Goal: Transaction & Acquisition: Purchase product/service

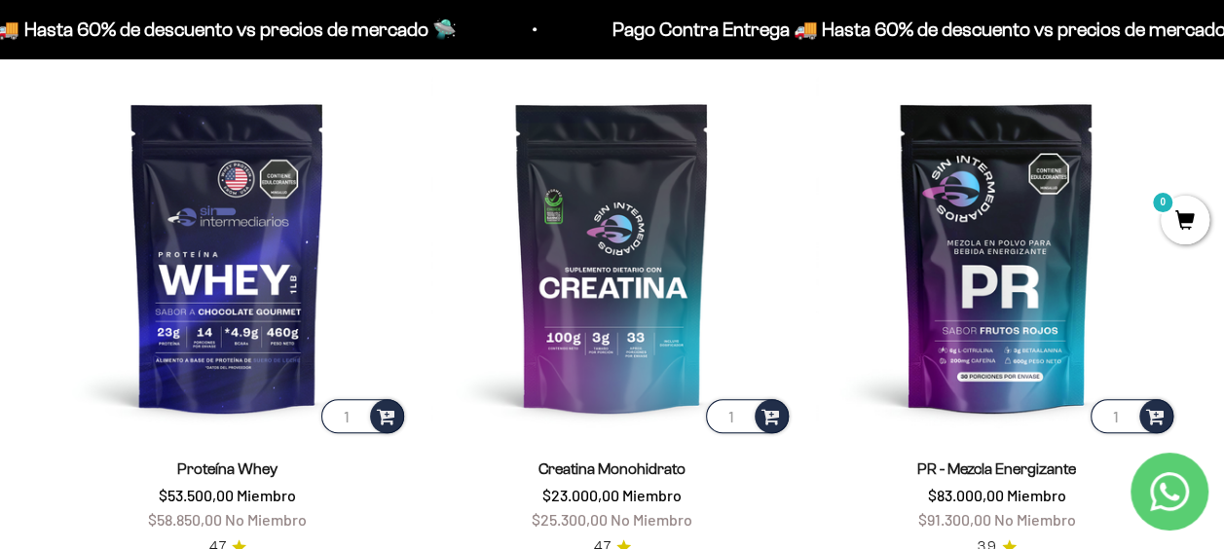
scroll to position [685, 0]
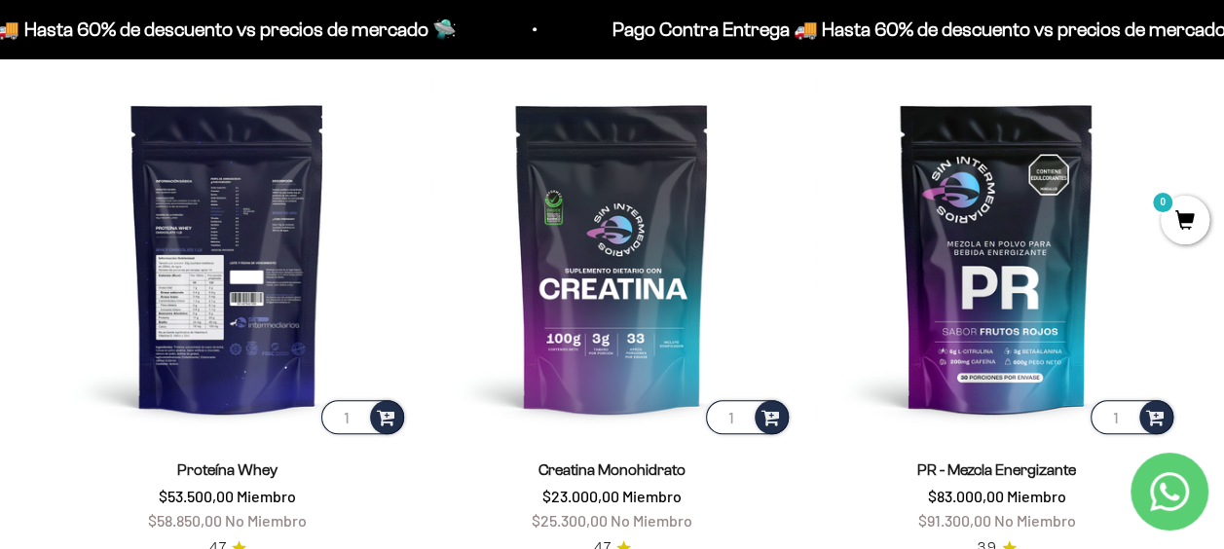
click at [240, 232] on img at bounding box center [227, 257] width 361 height 361
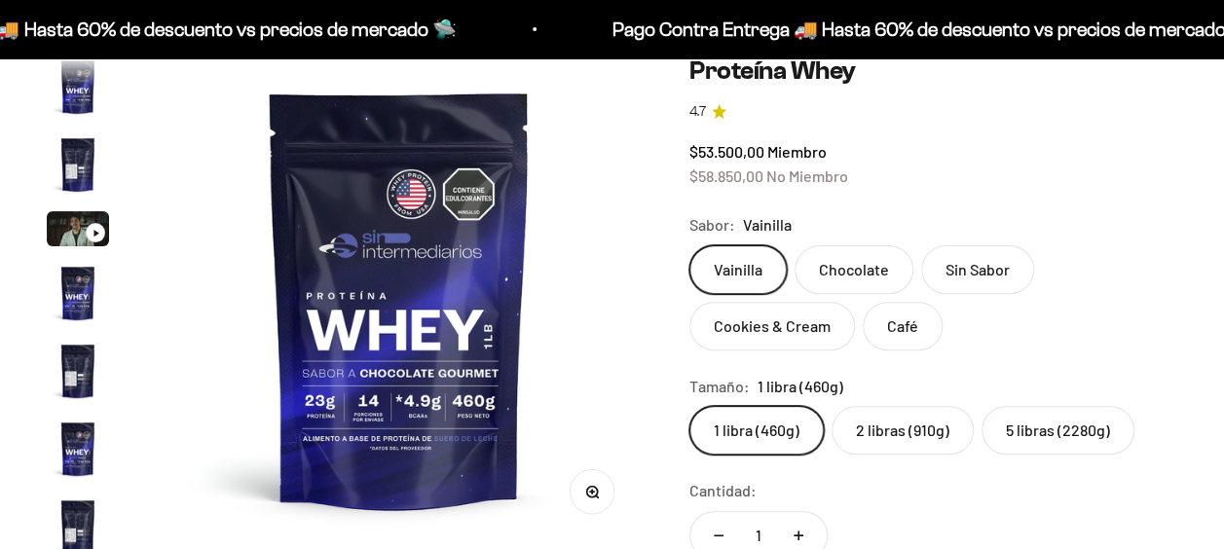
scroll to position [937, 0]
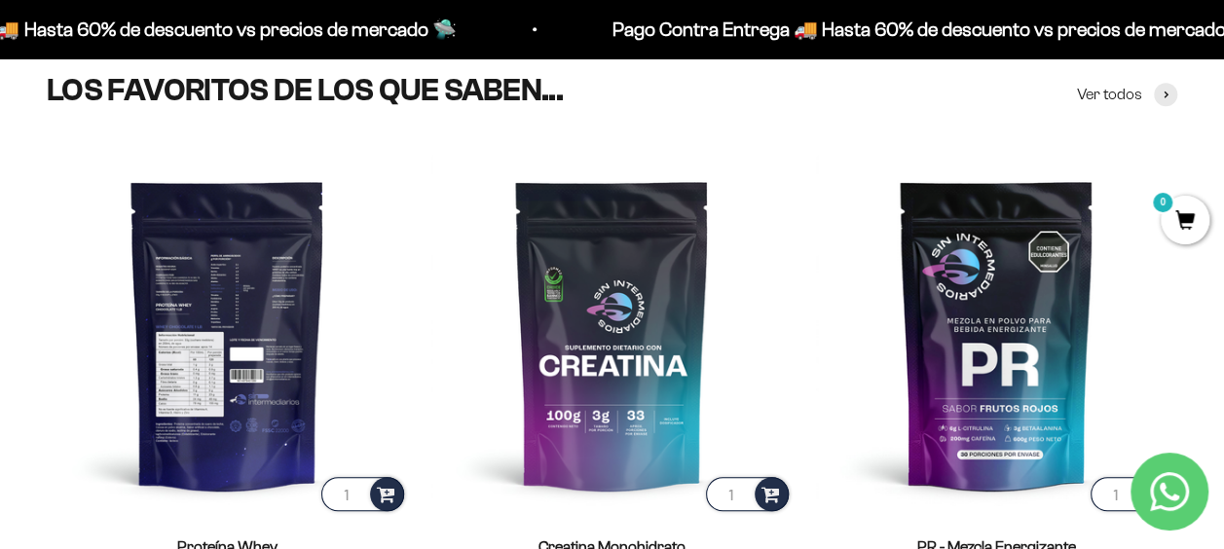
scroll to position [617, 0]
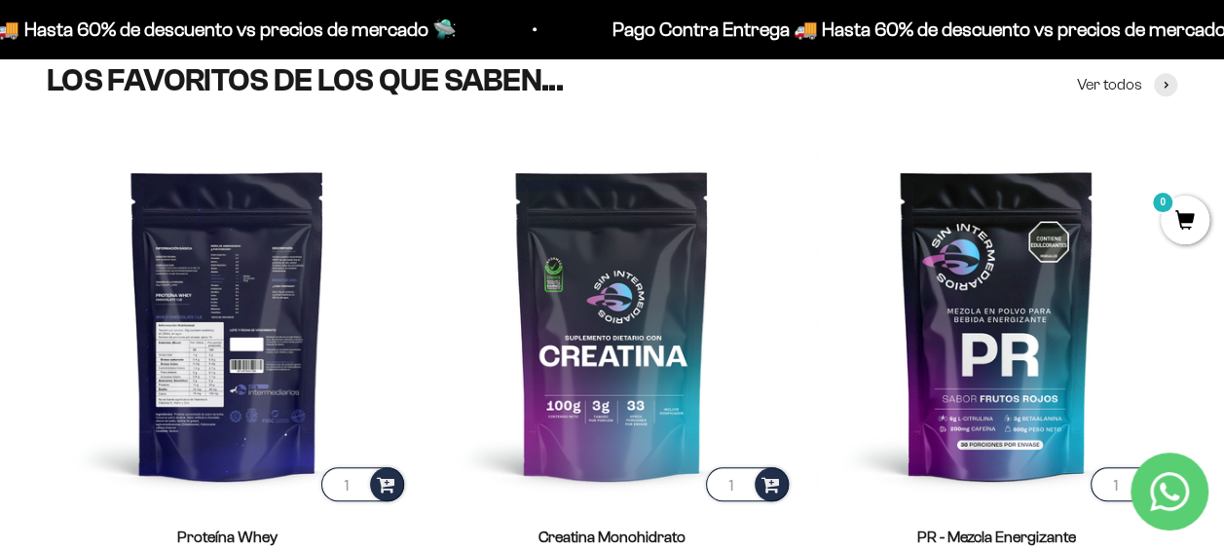
click at [304, 298] on img at bounding box center [227, 324] width 361 height 361
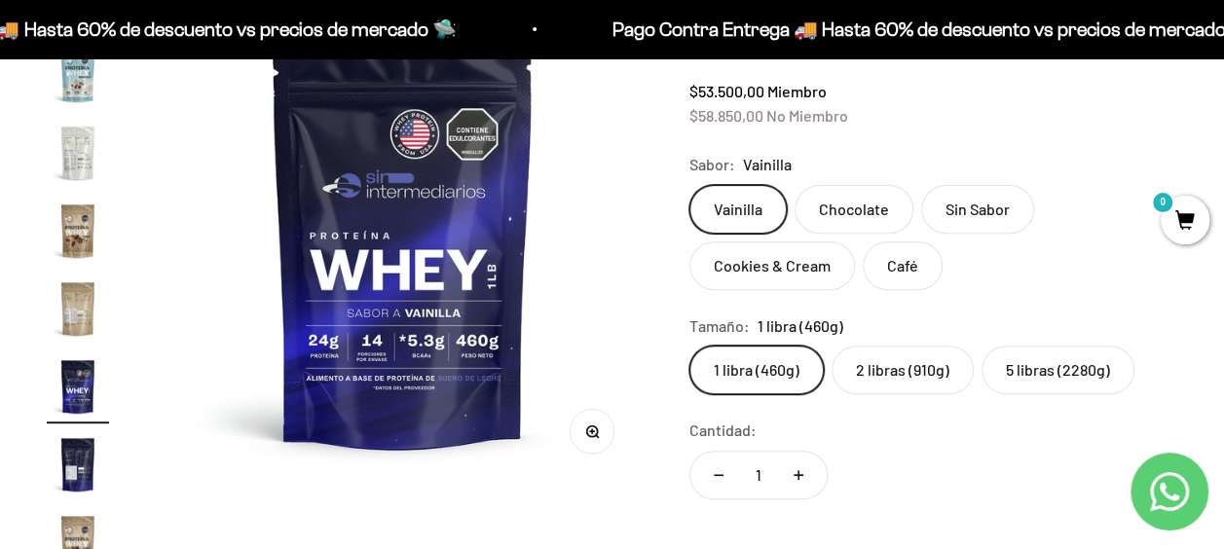
click at [1027, 366] on label "5 libras (2280g)" at bounding box center [1058, 370] width 153 height 49
click at [690, 346] on input "5 libras (2280g)" at bounding box center [689, 345] width 1 height 1
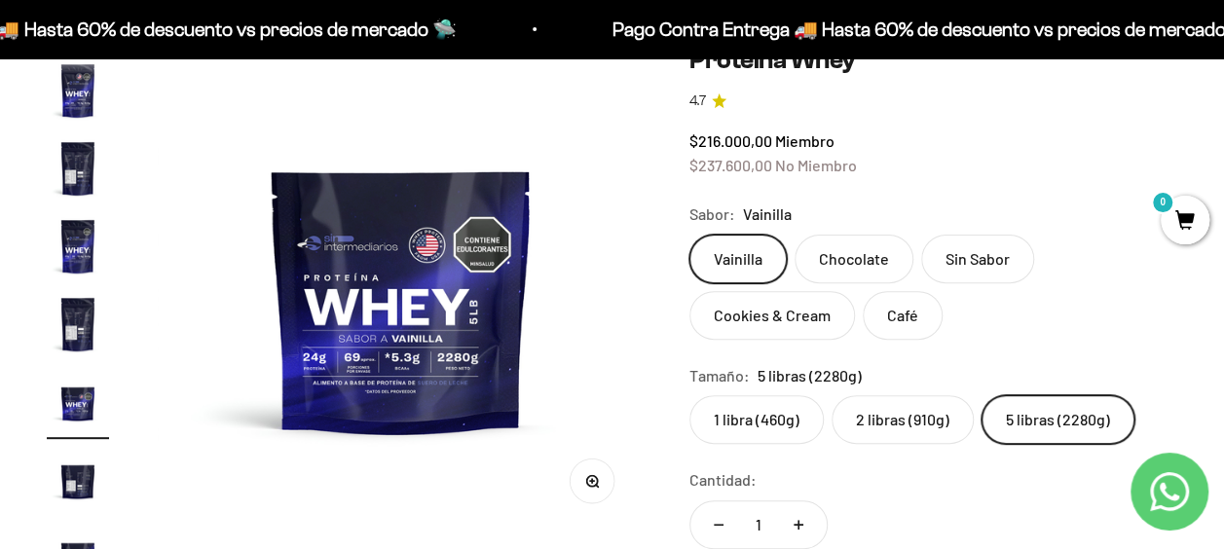
scroll to position [207, 0]
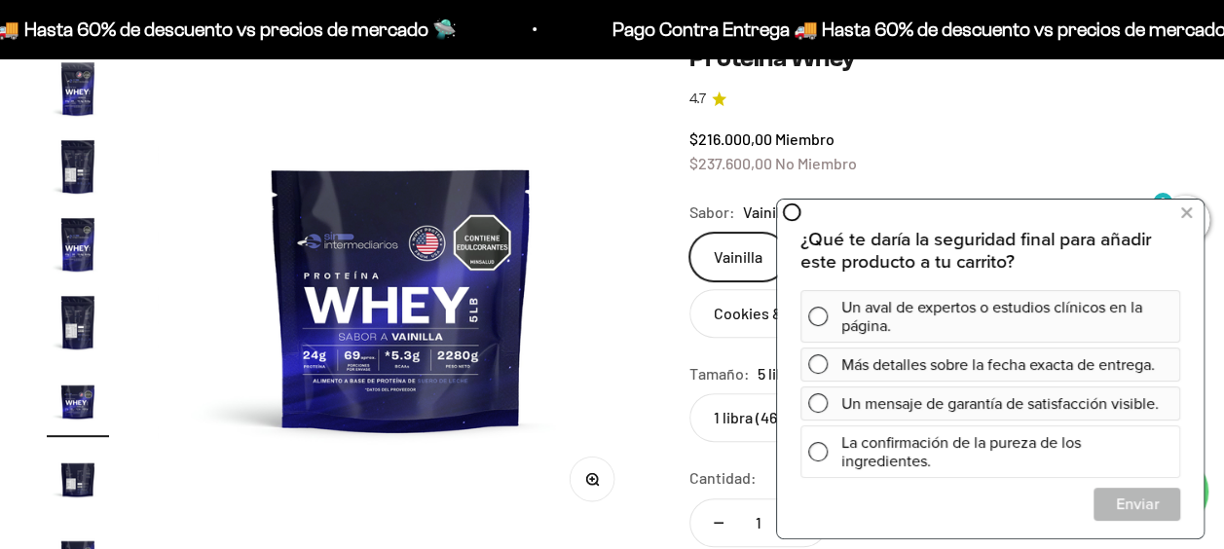
click at [816, 449] on span at bounding box center [817, 450] width 19 height 19
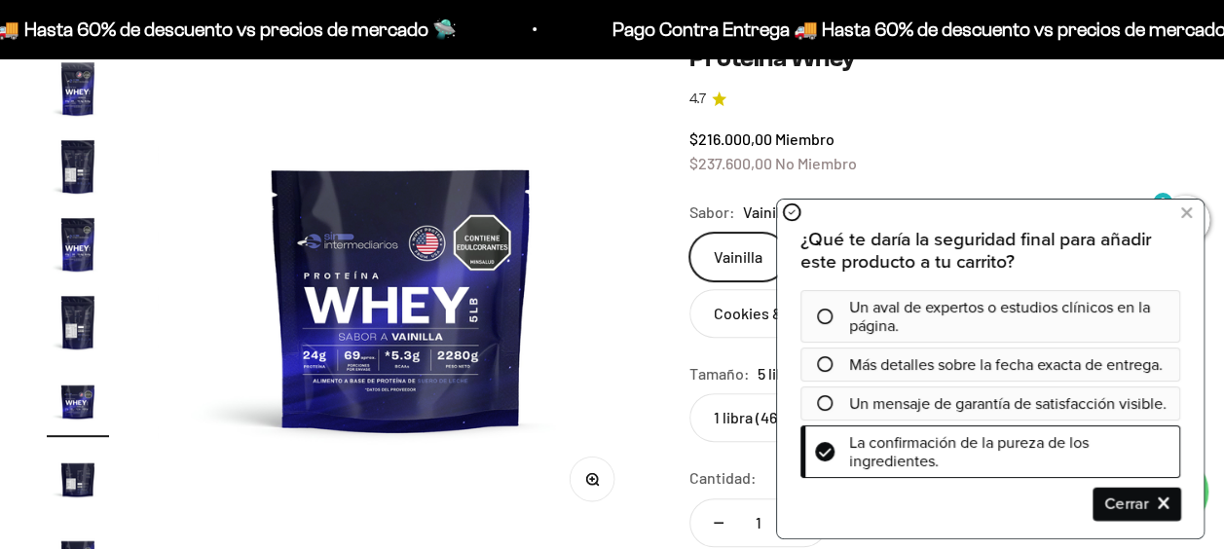
click at [1115, 495] on span "Cerrar" at bounding box center [1137, 503] width 85 height 34
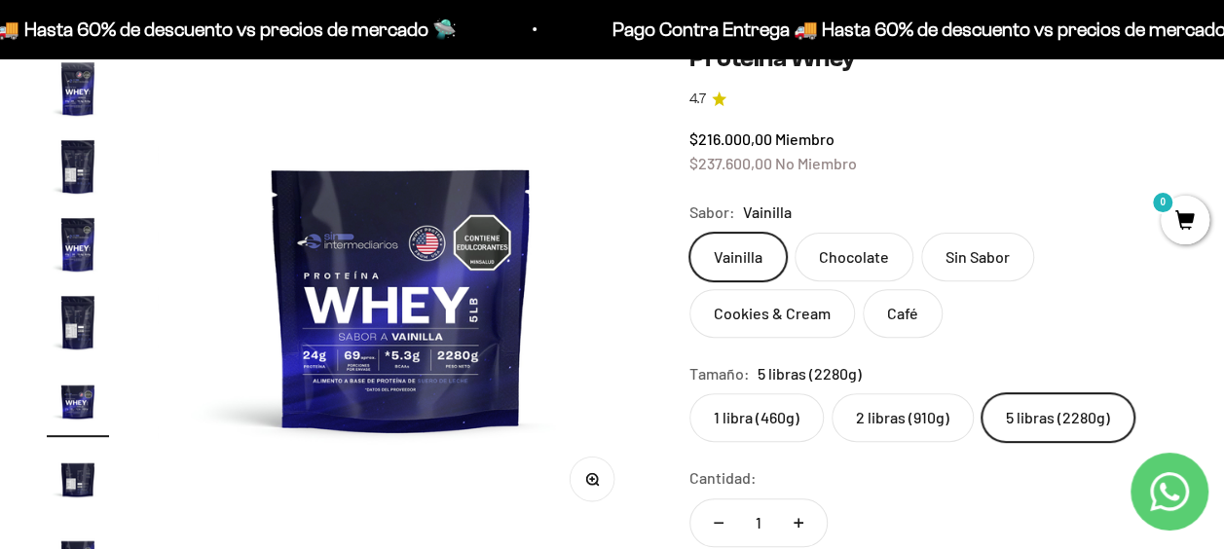
click at [857, 249] on label "Chocolate" at bounding box center [854, 257] width 119 height 49
click at [690, 233] on input "Chocolate" at bounding box center [689, 232] width 1 height 1
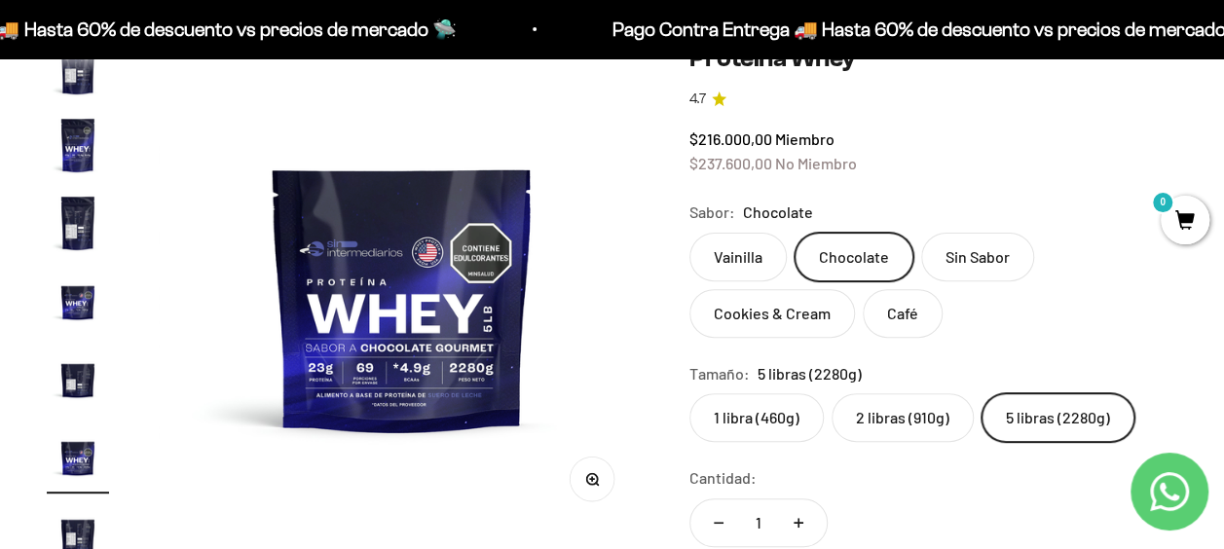
scroll to position [504, 0]
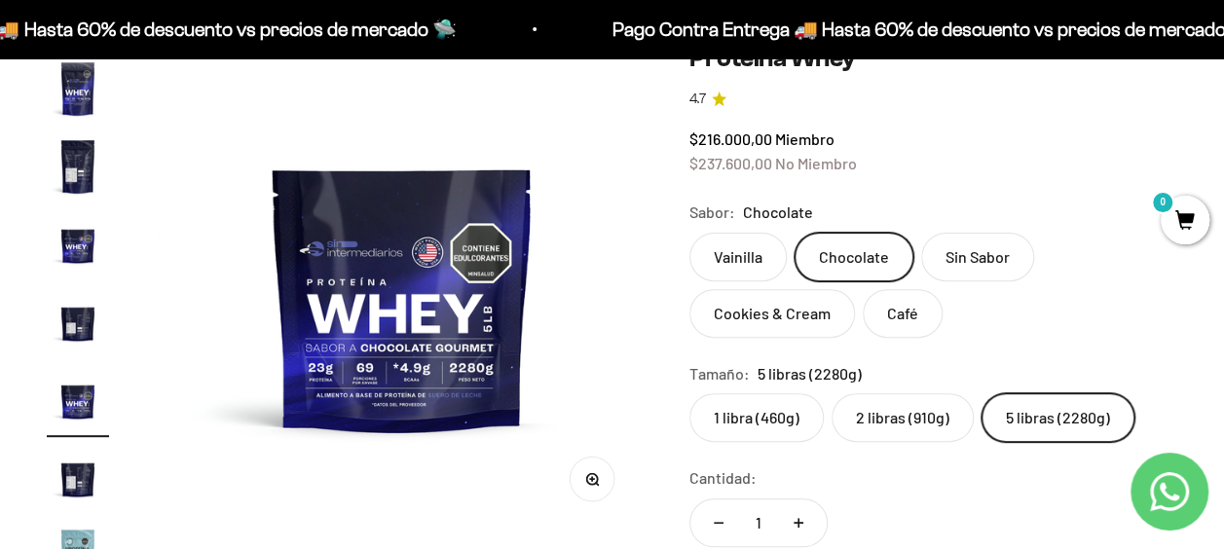
click at [738, 255] on label "Vainilla" at bounding box center [738, 257] width 97 height 49
click at [690, 233] on input "Vainilla" at bounding box center [689, 232] width 1 height 1
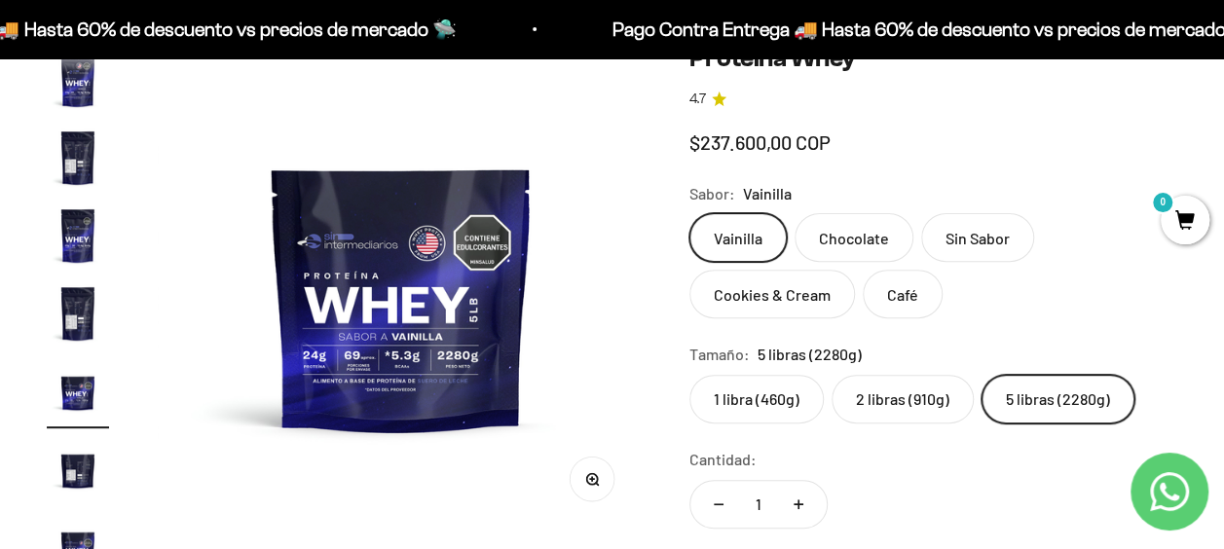
scroll to position [348, 0]
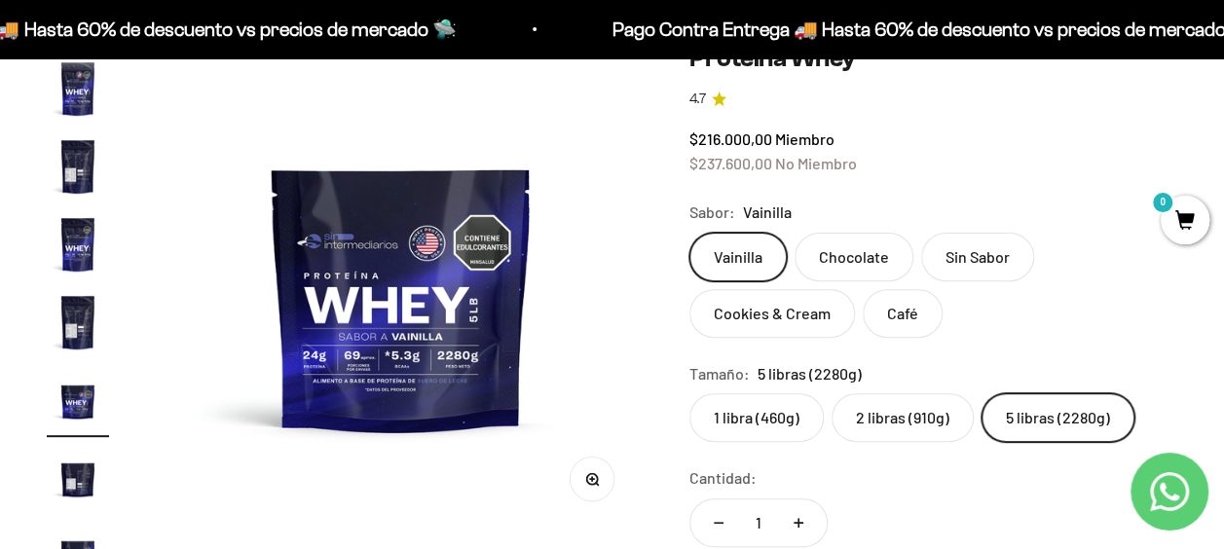
click at [872, 259] on label "Chocolate" at bounding box center [854, 257] width 119 height 49
click at [690, 233] on input "Chocolate" at bounding box center [689, 232] width 1 height 1
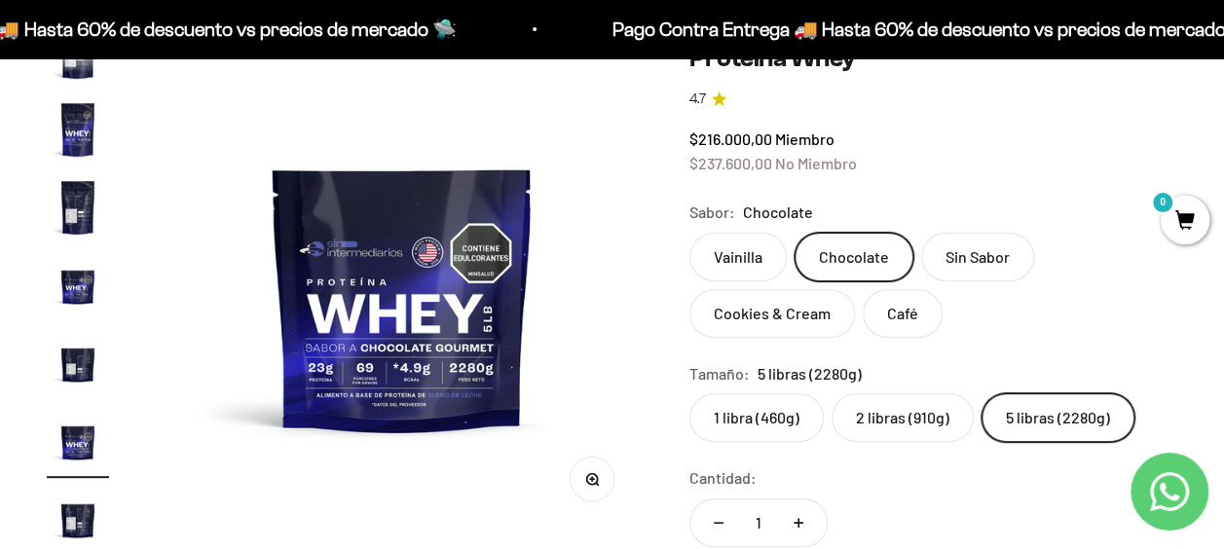
scroll to position [504, 0]
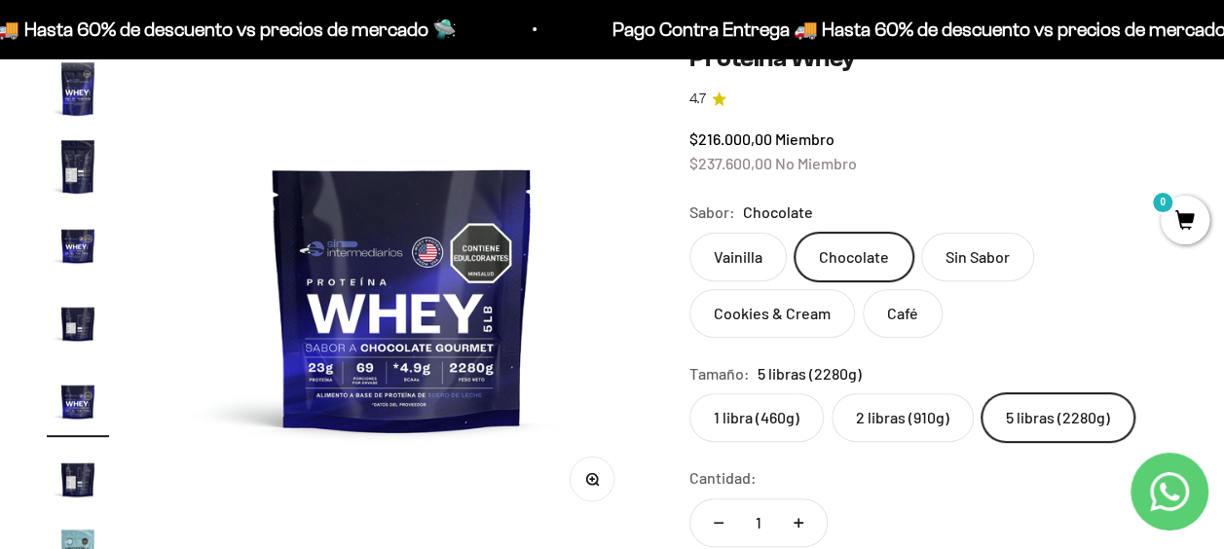
click at [729, 253] on label "Vainilla" at bounding box center [738, 257] width 97 height 49
click at [690, 233] on input "Vainilla" at bounding box center [689, 232] width 1 height 1
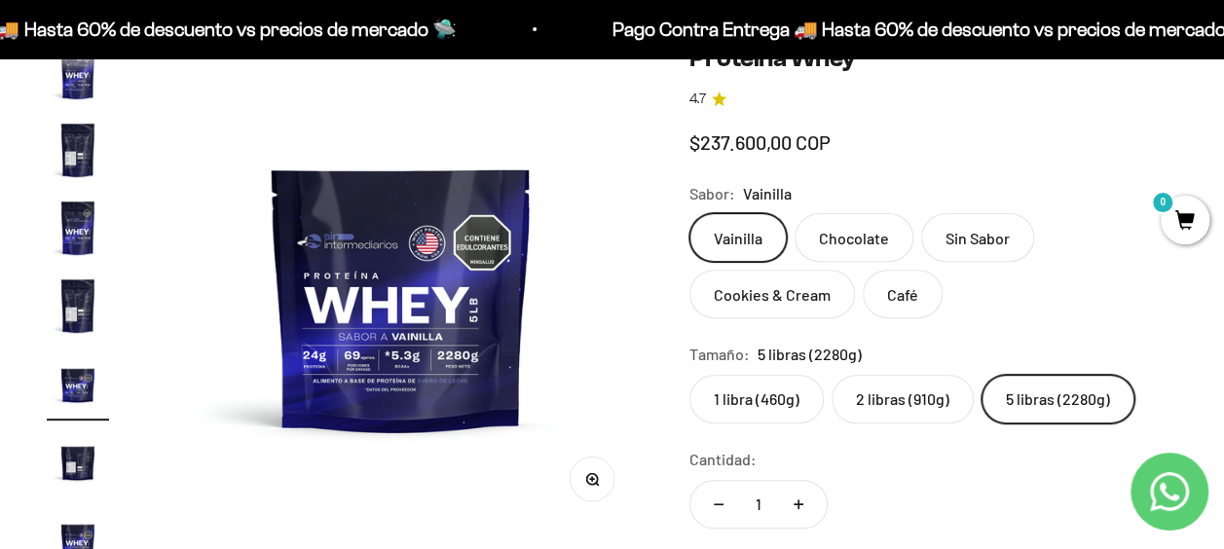
scroll to position [348, 0]
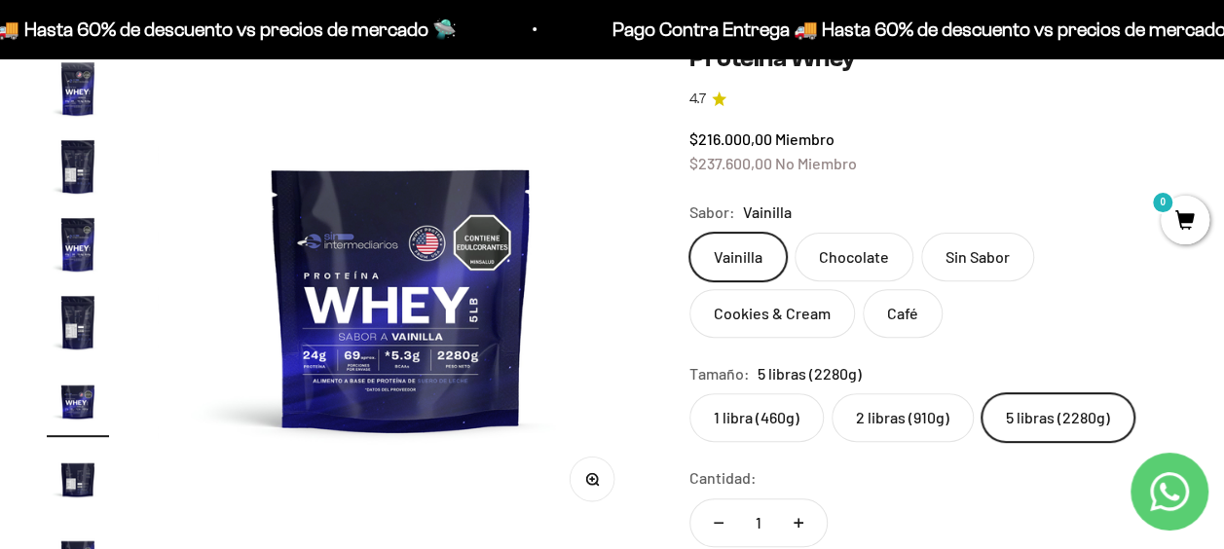
click at [831, 253] on label "Chocolate" at bounding box center [854, 257] width 119 height 49
click at [690, 233] on input "Chocolate" at bounding box center [689, 232] width 1 height 1
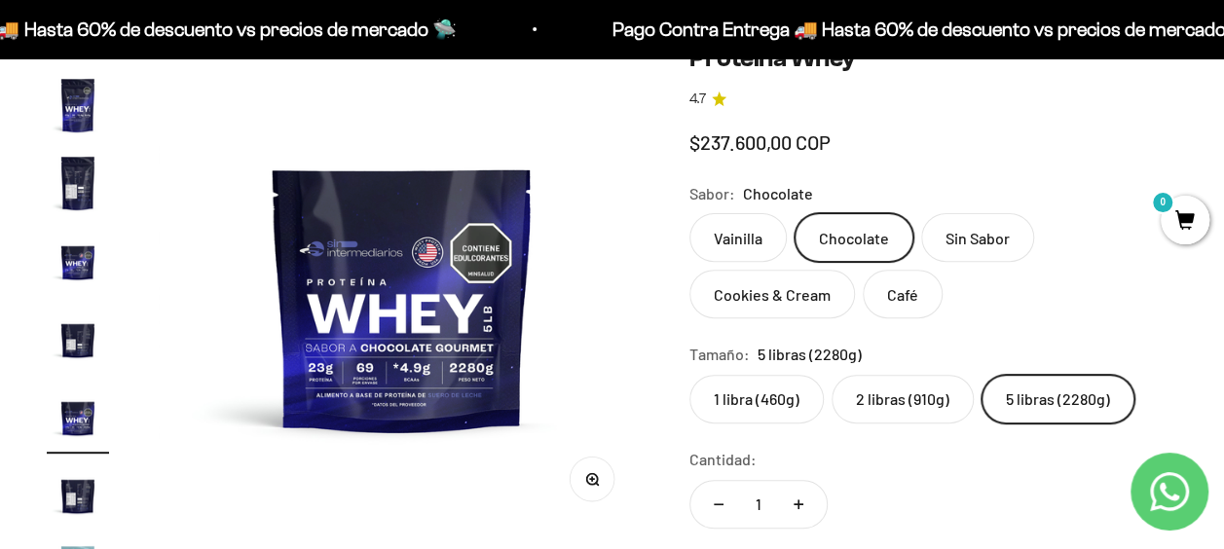
scroll to position [504, 0]
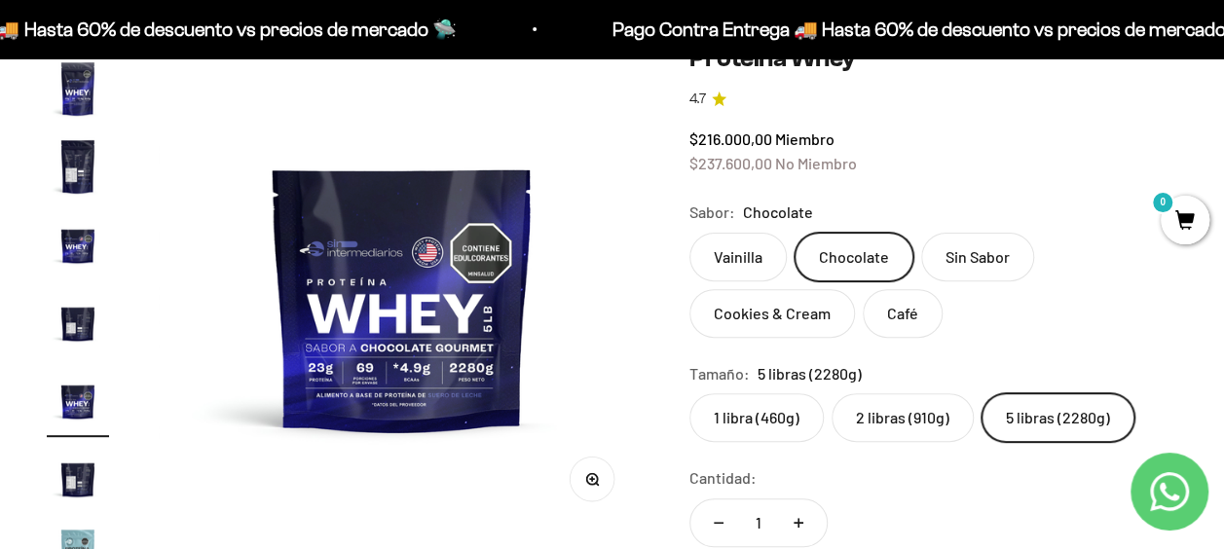
click at [746, 267] on label "Vainilla" at bounding box center [738, 257] width 97 height 49
click at [690, 233] on input "Vainilla" at bounding box center [689, 232] width 1 height 1
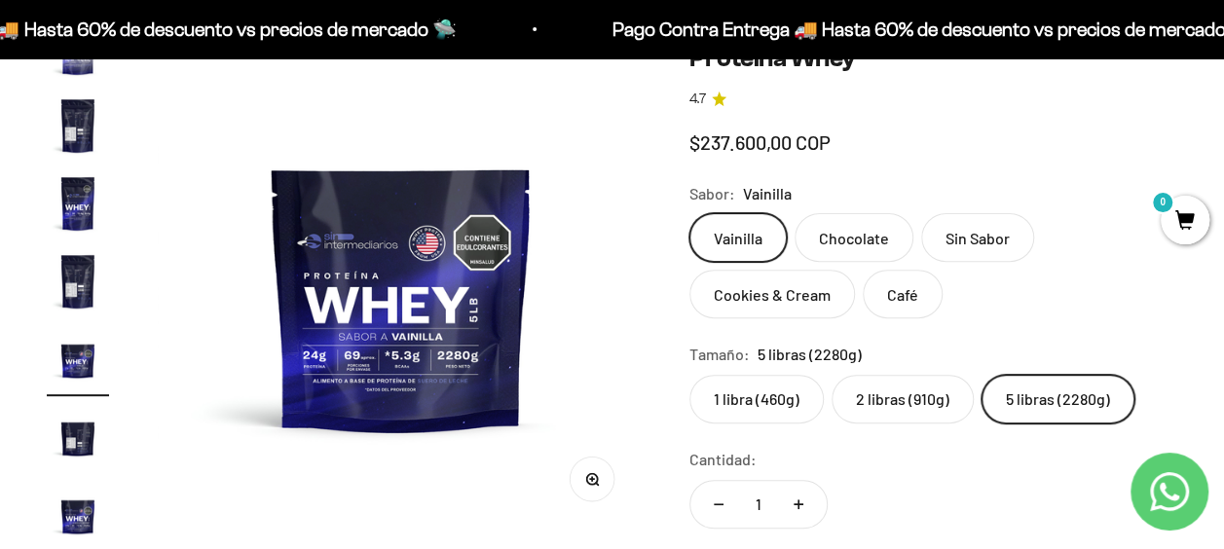
scroll to position [348, 0]
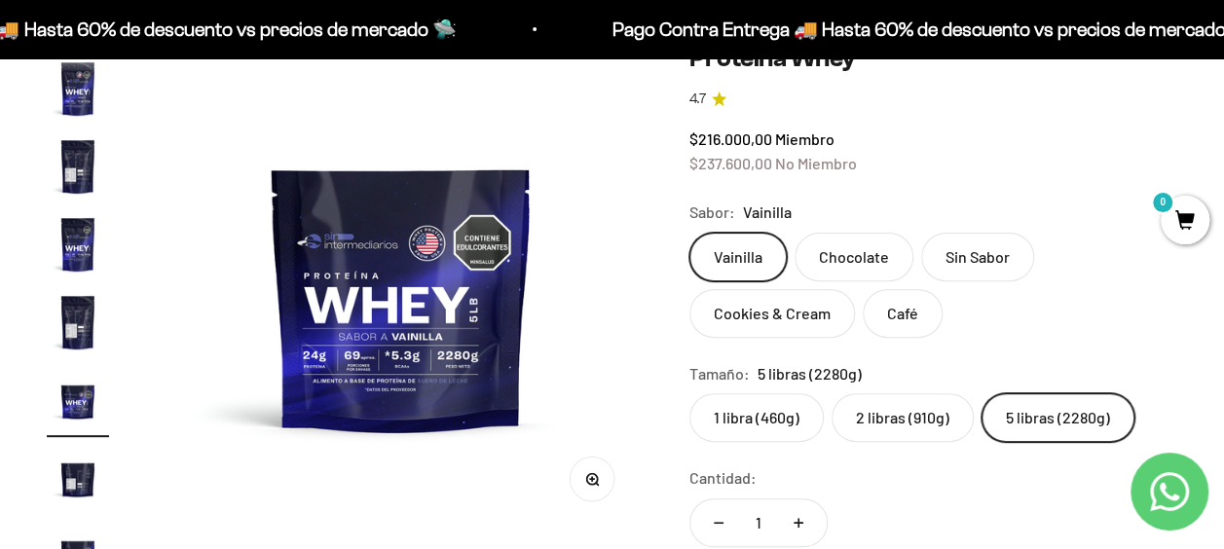
click at [854, 262] on label "Chocolate" at bounding box center [854, 257] width 119 height 49
click at [690, 233] on input "Chocolate" at bounding box center [689, 232] width 1 height 1
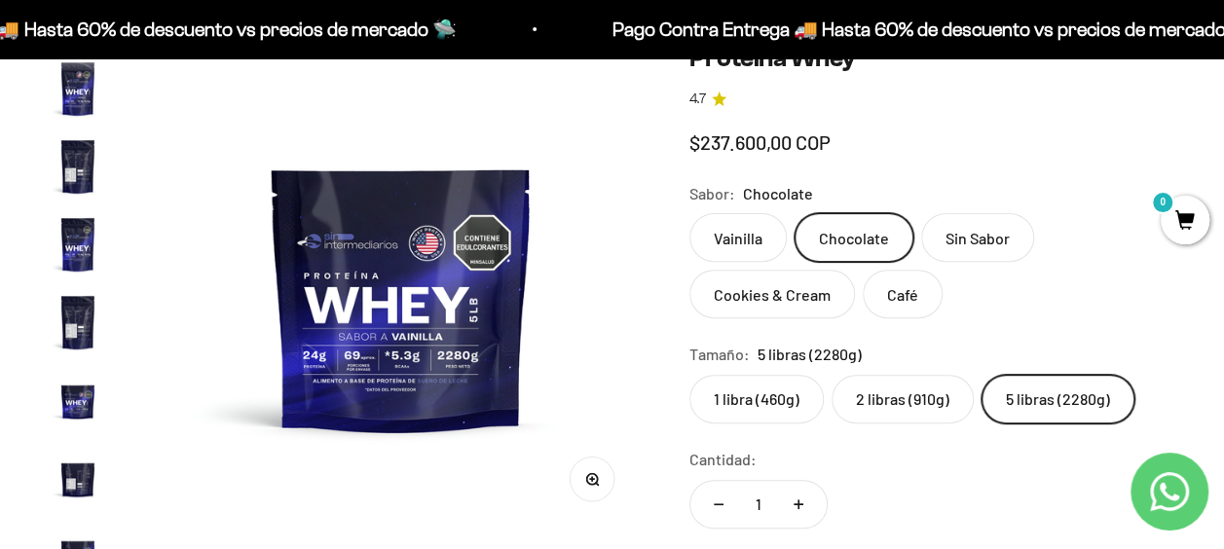
scroll to position [504, 0]
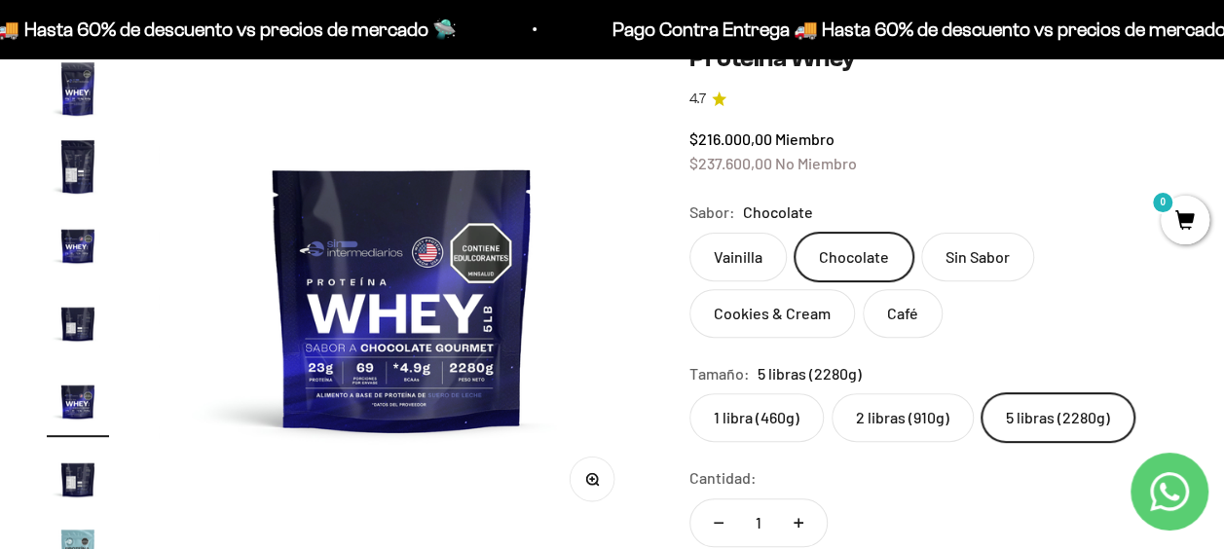
click at [732, 256] on label "Vainilla" at bounding box center [738, 257] width 97 height 49
click at [690, 233] on input "Vainilla" at bounding box center [689, 232] width 1 height 1
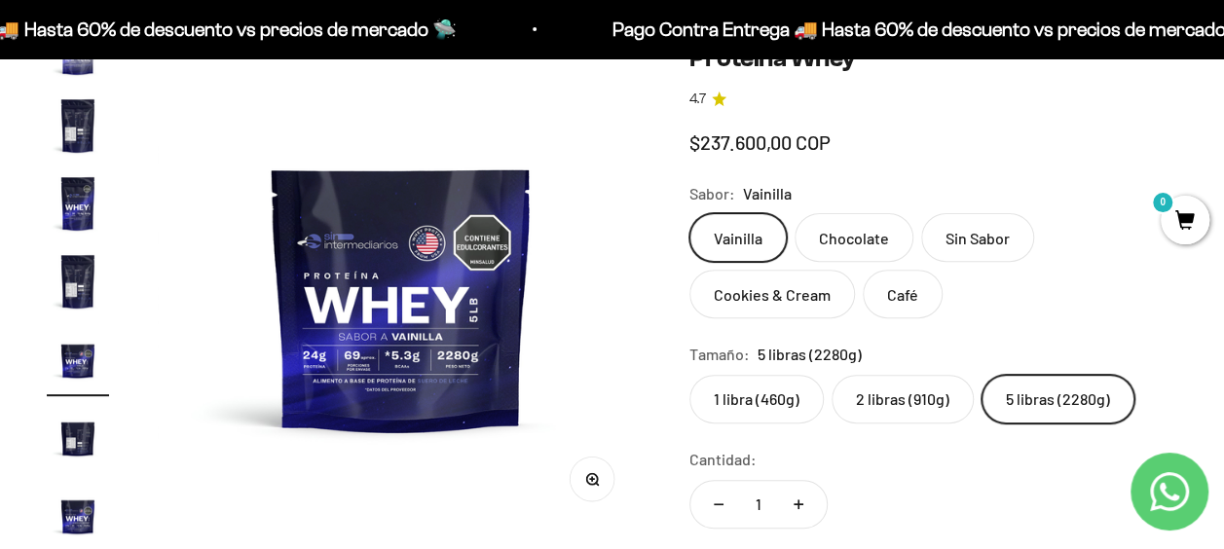
scroll to position [348, 0]
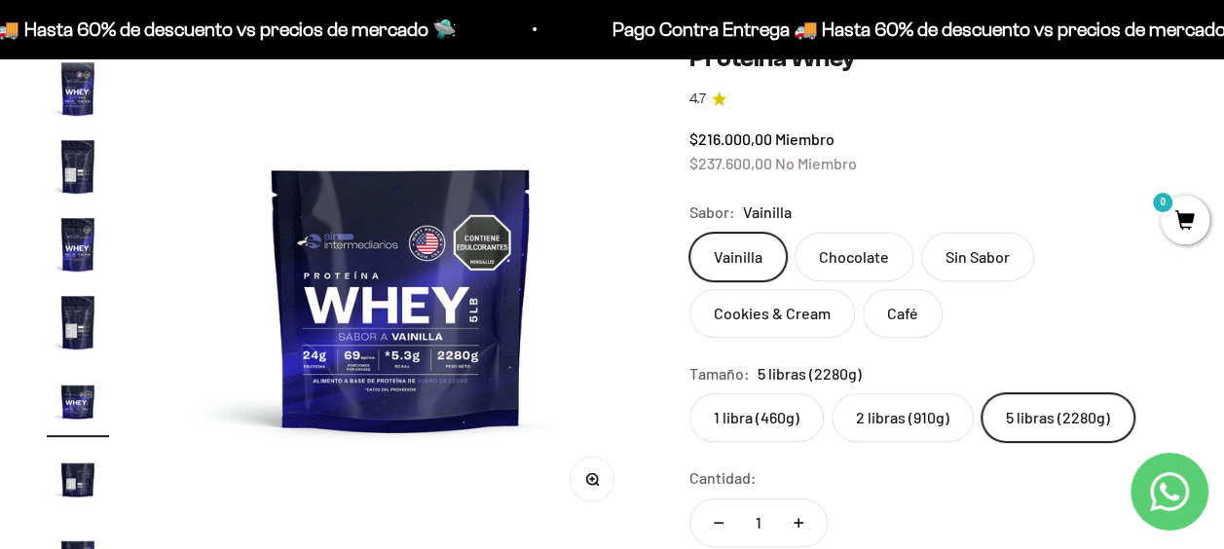
click at [861, 256] on label "Chocolate" at bounding box center [854, 257] width 119 height 49
click at [690, 233] on input "Chocolate" at bounding box center [689, 232] width 1 height 1
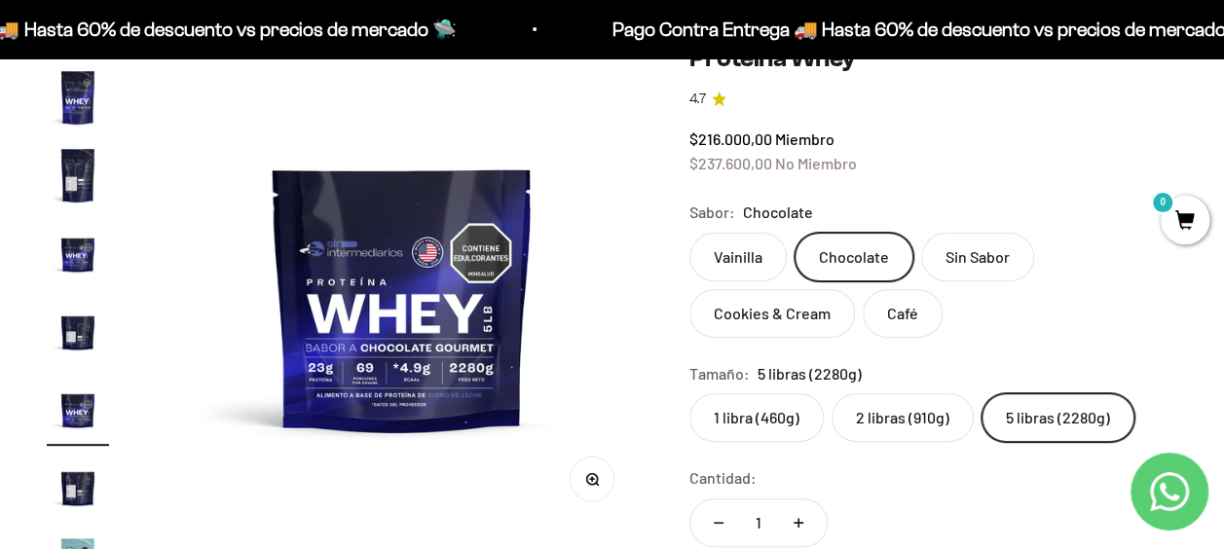
scroll to position [504, 0]
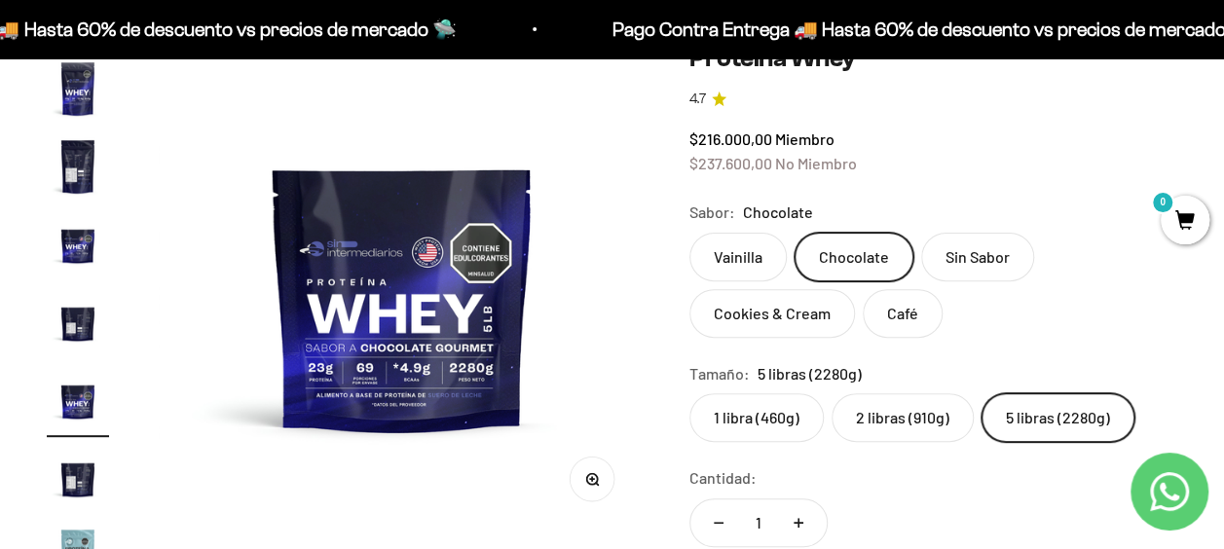
click at [748, 251] on label "Vainilla" at bounding box center [738, 257] width 97 height 49
click at [690, 233] on input "Vainilla" at bounding box center [689, 232] width 1 height 1
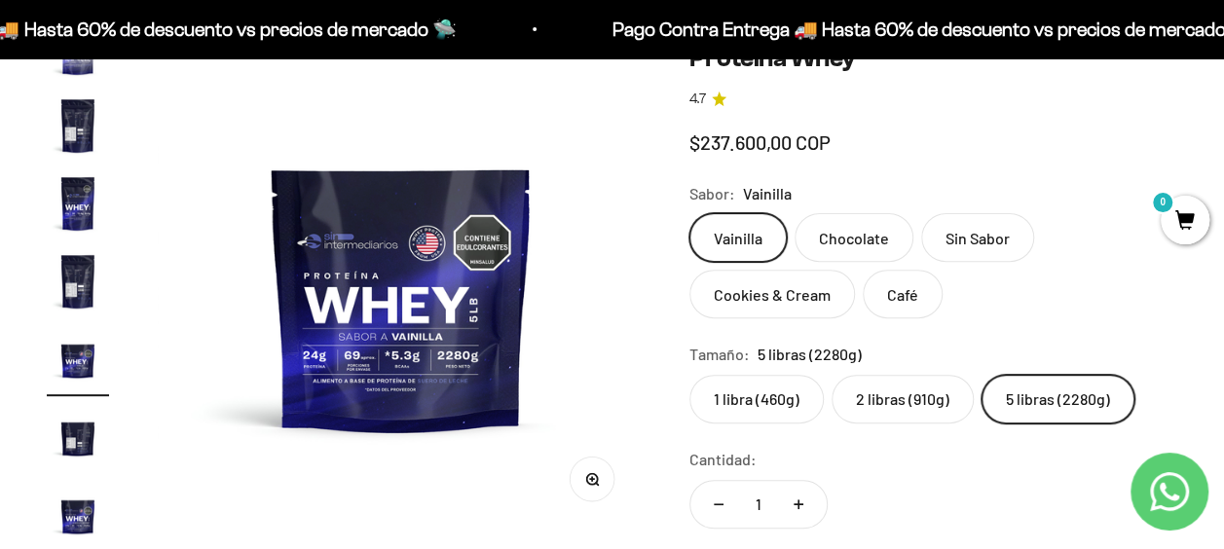
scroll to position [348, 0]
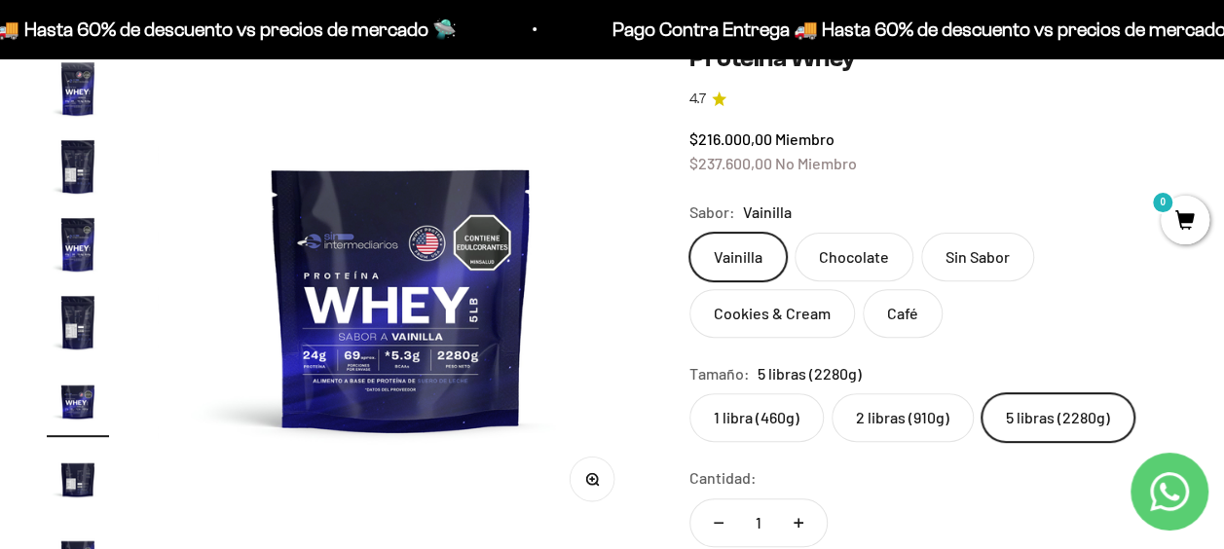
click at [844, 260] on label "Chocolate" at bounding box center [854, 257] width 119 height 49
click at [690, 233] on input "Chocolate" at bounding box center [689, 232] width 1 height 1
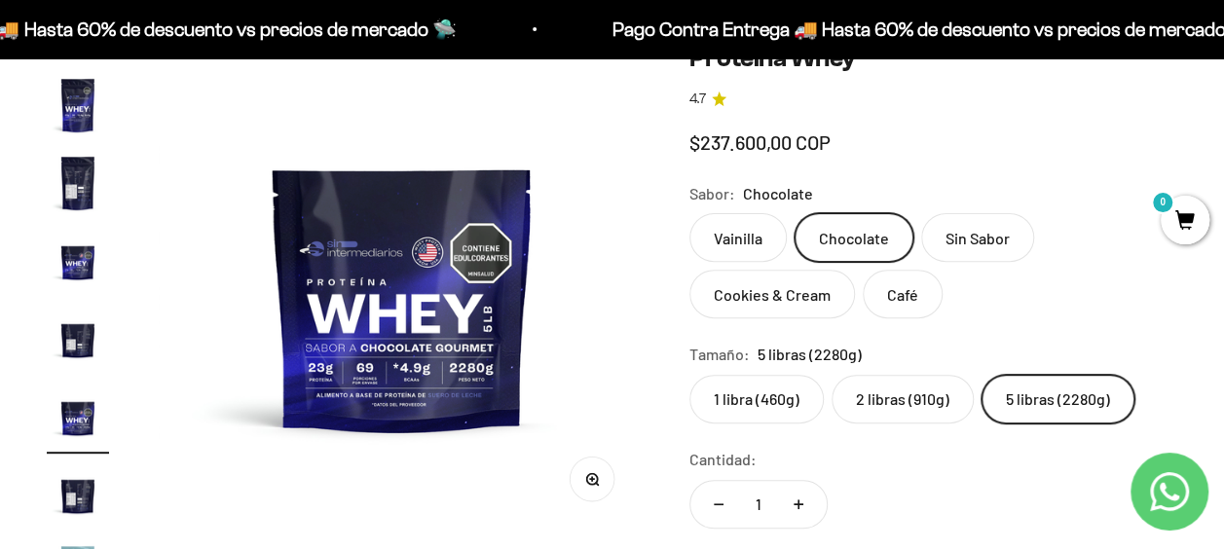
scroll to position [504, 0]
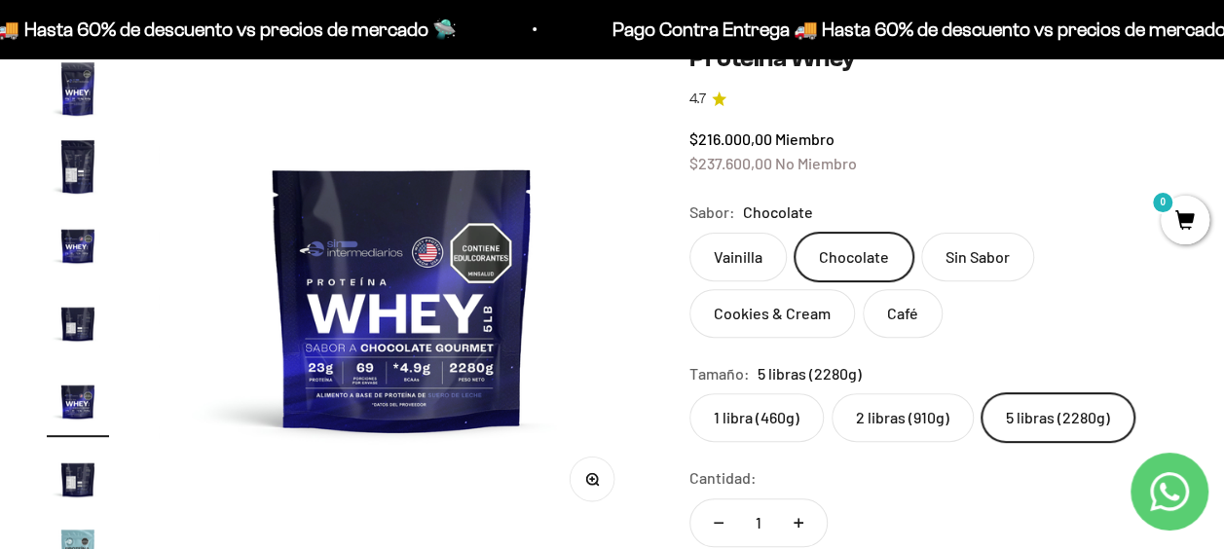
click at [747, 260] on label "Vainilla" at bounding box center [738, 257] width 97 height 49
click at [690, 233] on input "Vainilla" at bounding box center [689, 232] width 1 height 1
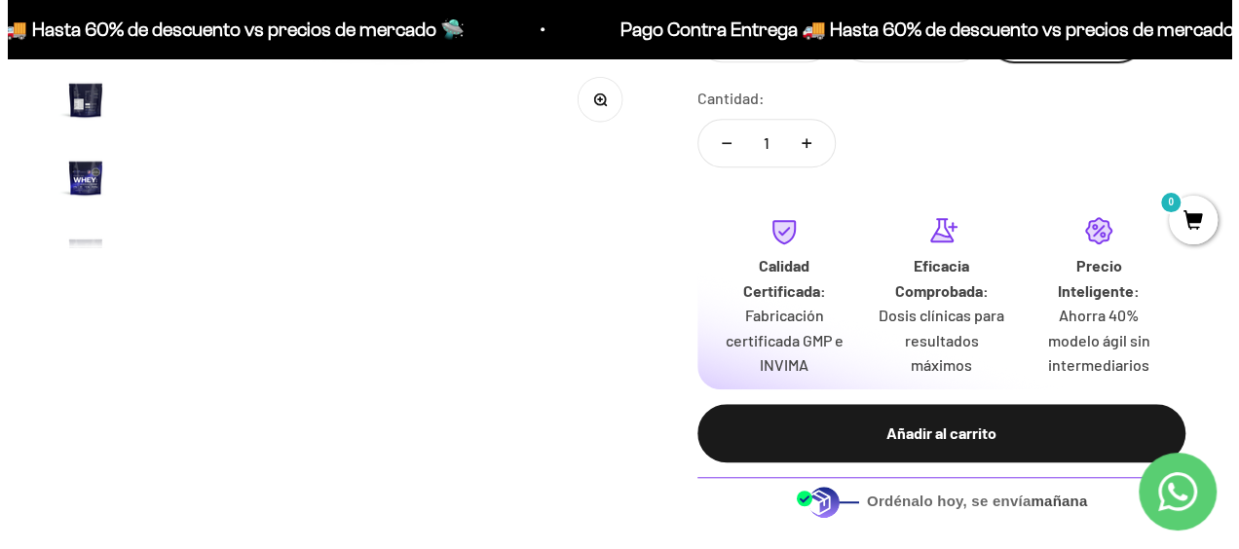
scroll to position [604, 0]
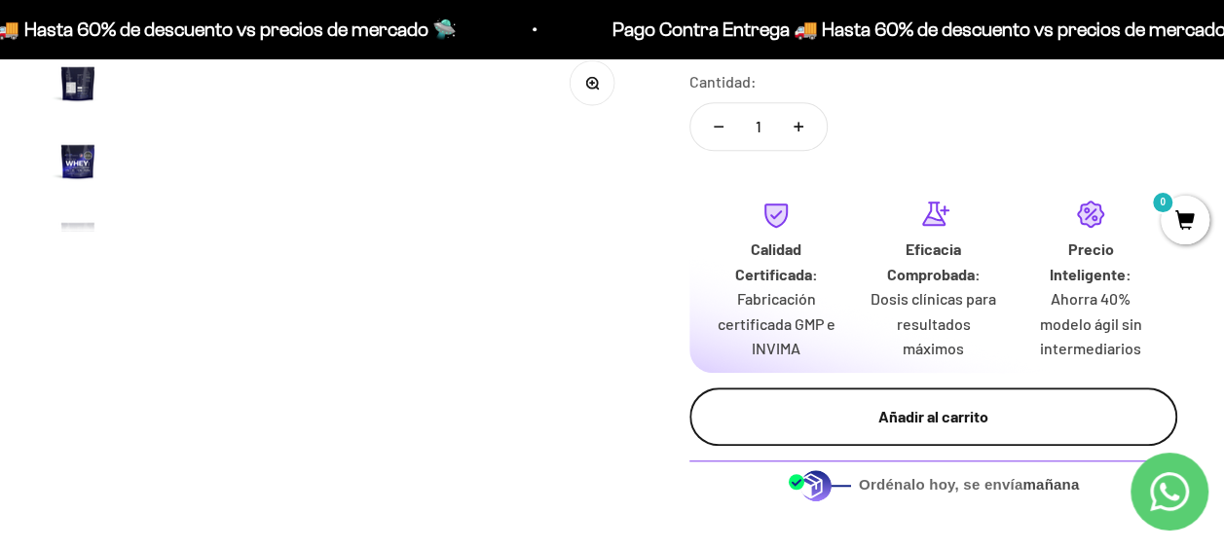
click at [997, 429] on div "Añadir al carrito" at bounding box center [933, 416] width 410 height 25
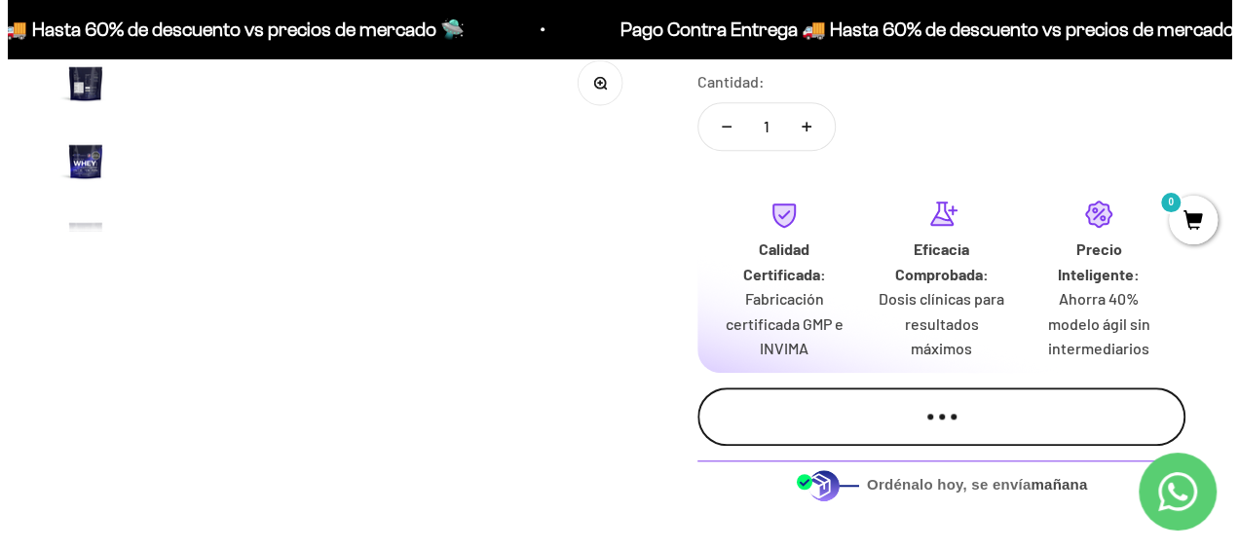
scroll to position [0, 4561]
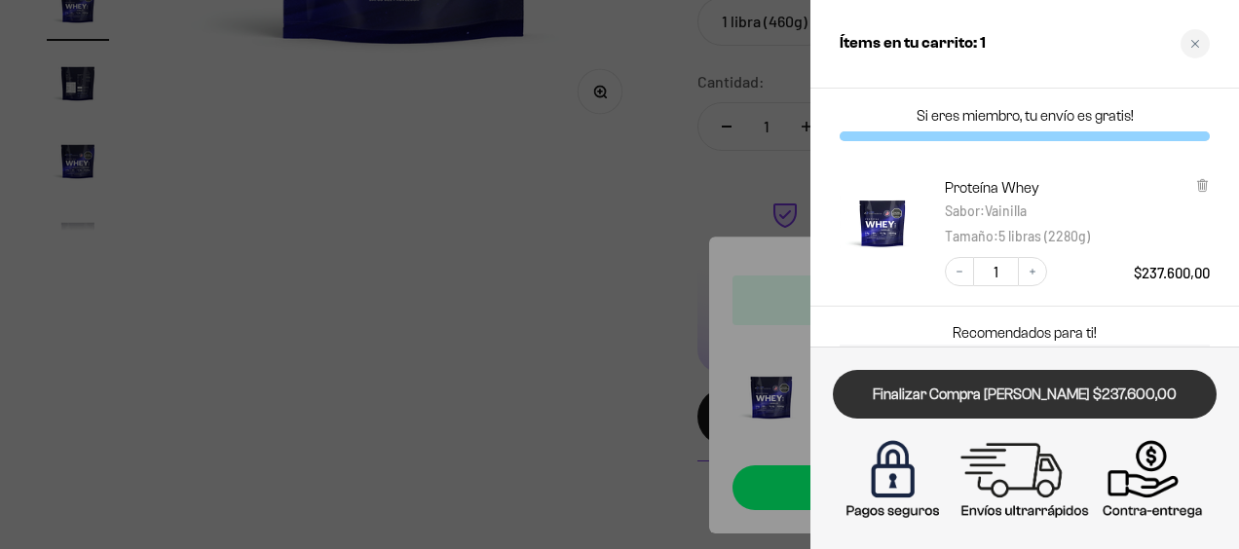
click at [1041, 386] on link "Finalizar Compra [PERSON_NAME] $237.600,00" at bounding box center [1025, 395] width 384 height 50
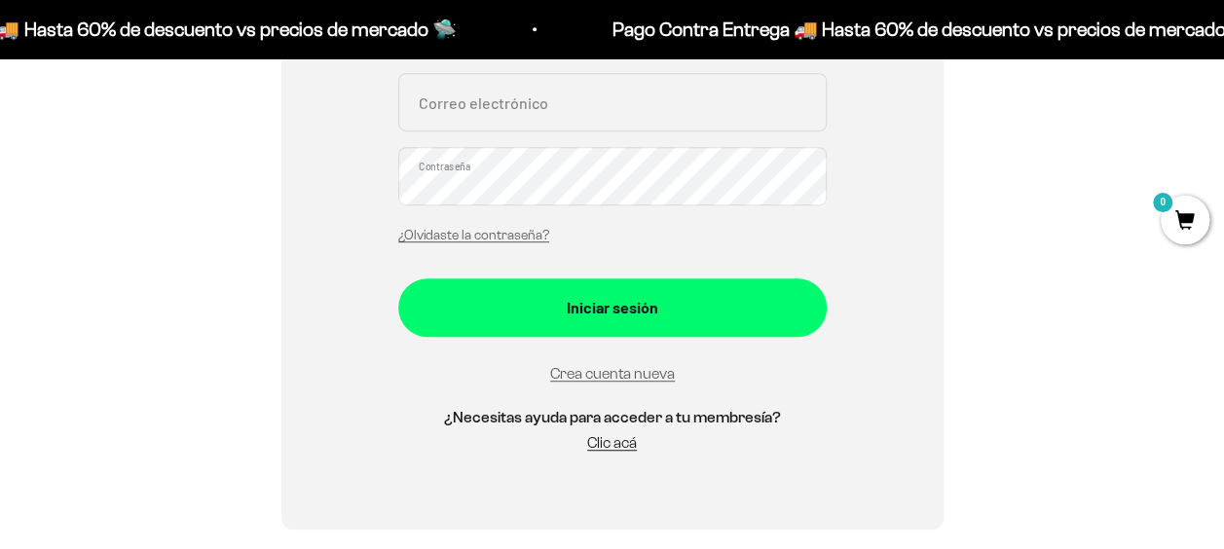
scroll to position [460, 0]
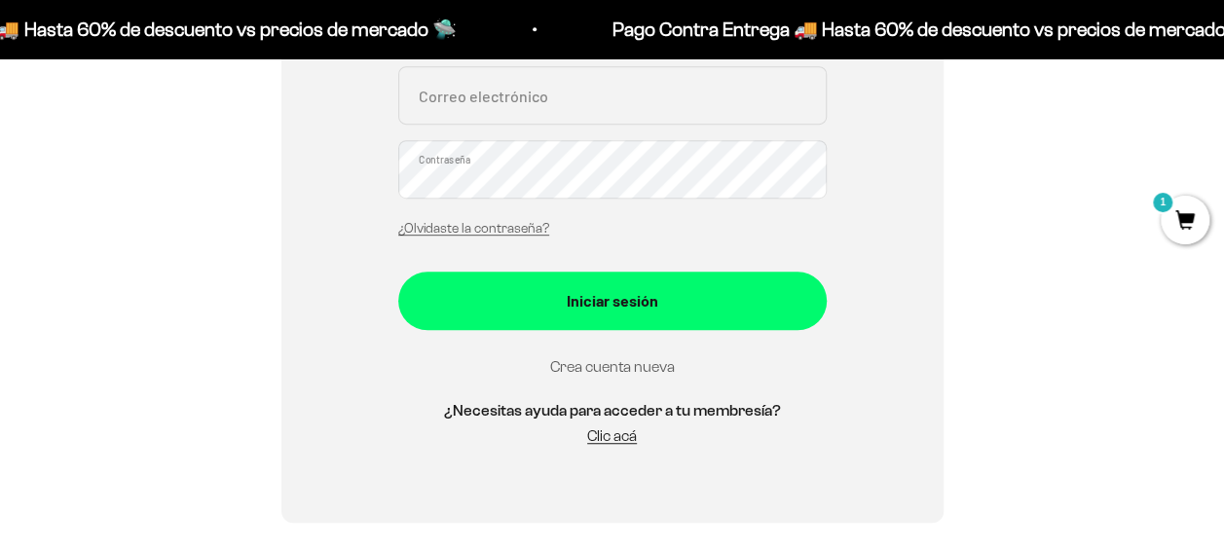
click at [640, 368] on link "Crea cuenta nueva" at bounding box center [612, 366] width 125 height 17
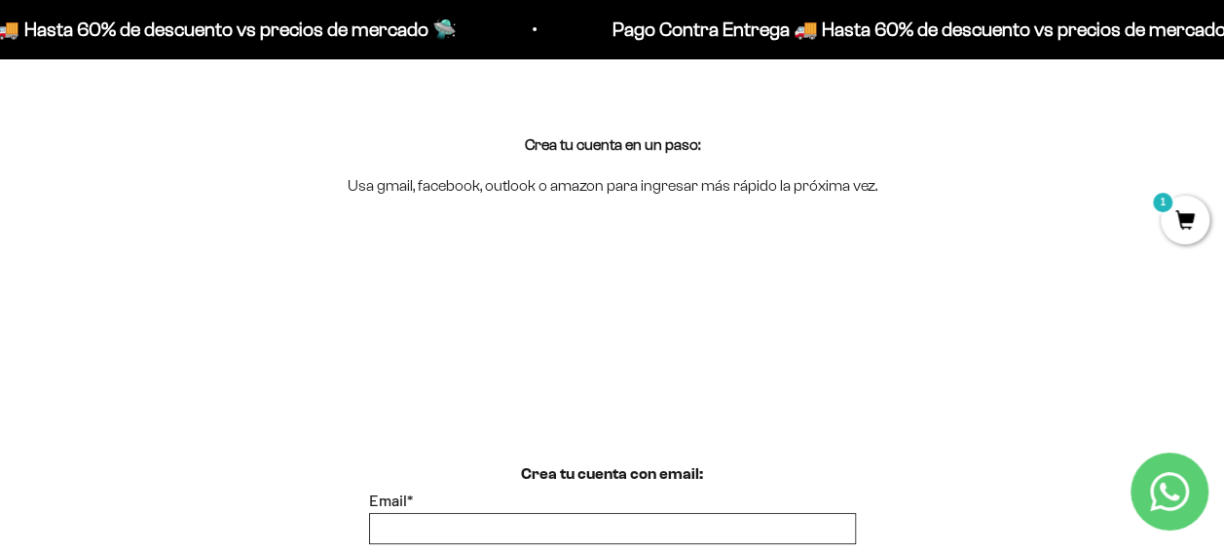
scroll to position [157, 0]
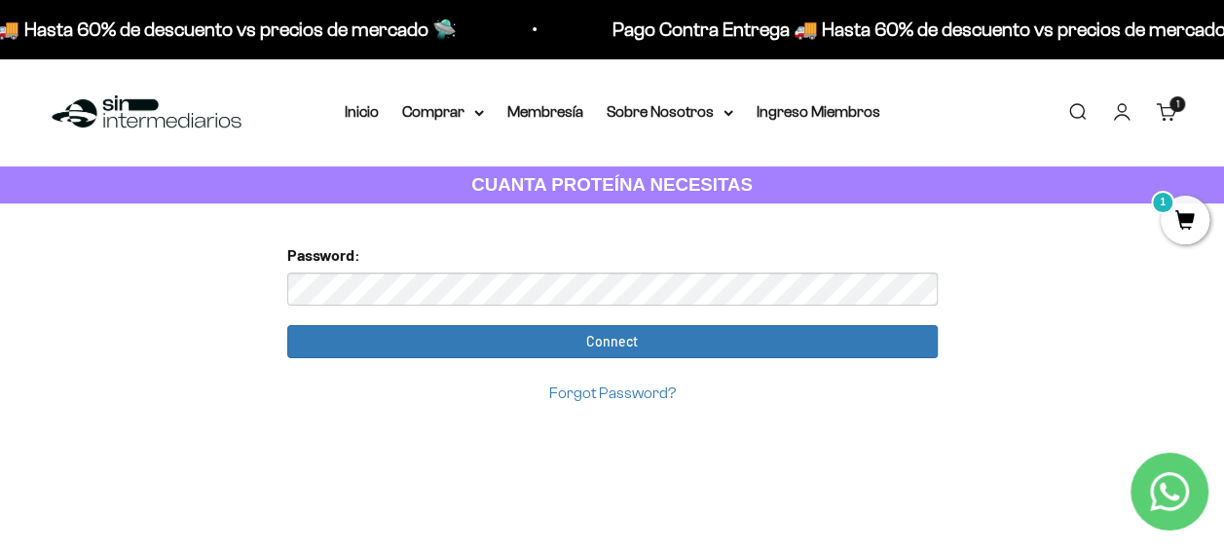
click at [287, 325] on input "Connect" at bounding box center [612, 341] width 651 height 33
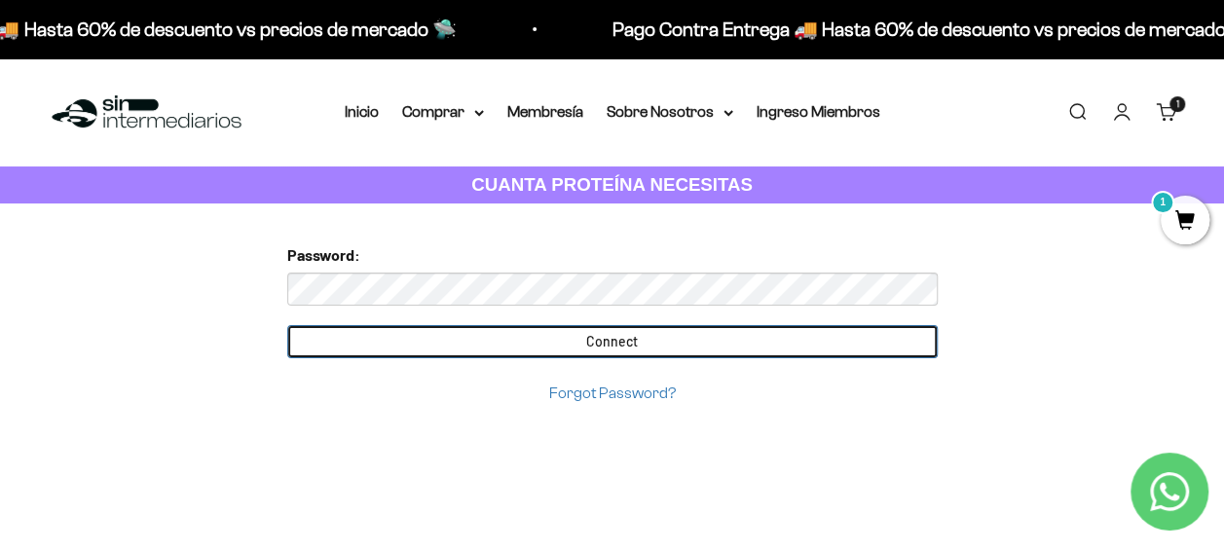
click at [634, 352] on input "Connect" at bounding box center [612, 341] width 651 height 33
